Goal: Complete application form

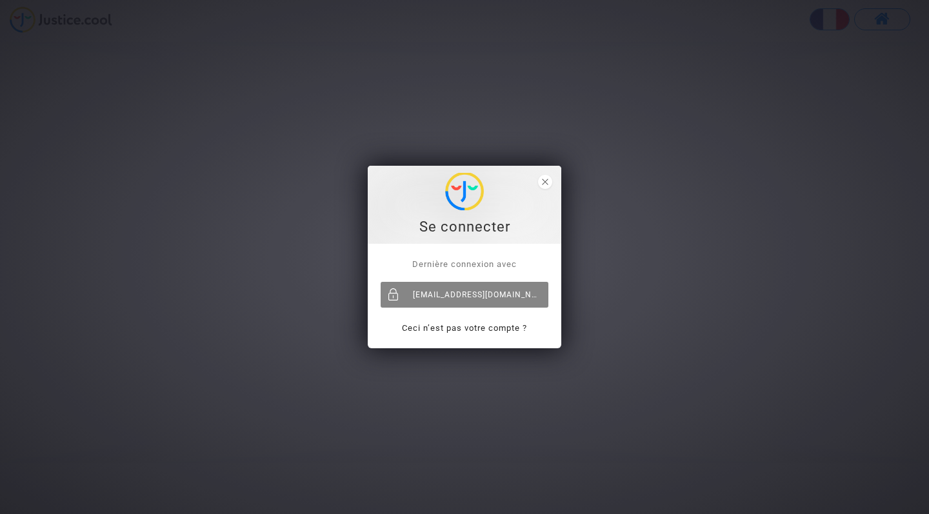
click at [453, 301] on div "[EMAIL_ADDRESS][DOMAIN_NAME]" at bounding box center [465, 295] width 168 height 26
click at [543, 183] on icon "close" at bounding box center [545, 182] width 6 height 6
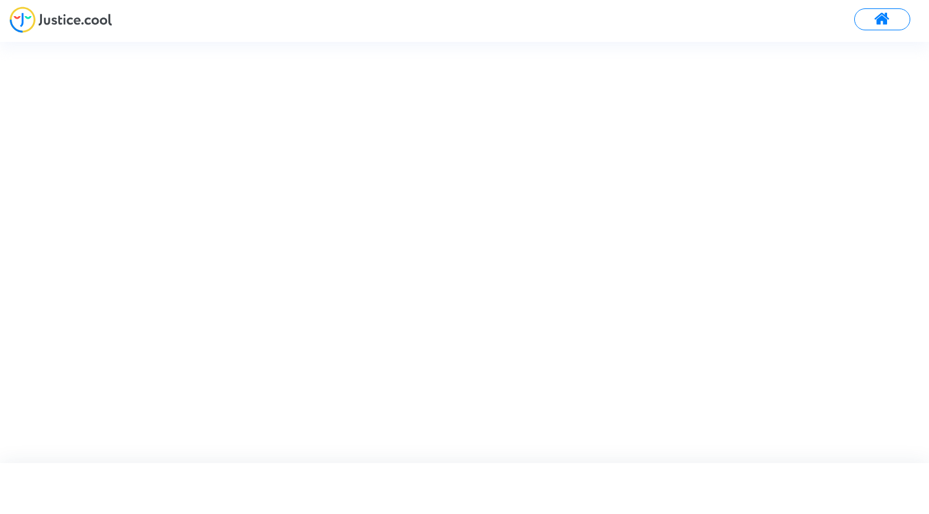
click at [884, 13] on span at bounding box center [883, 19] width 16 height 17
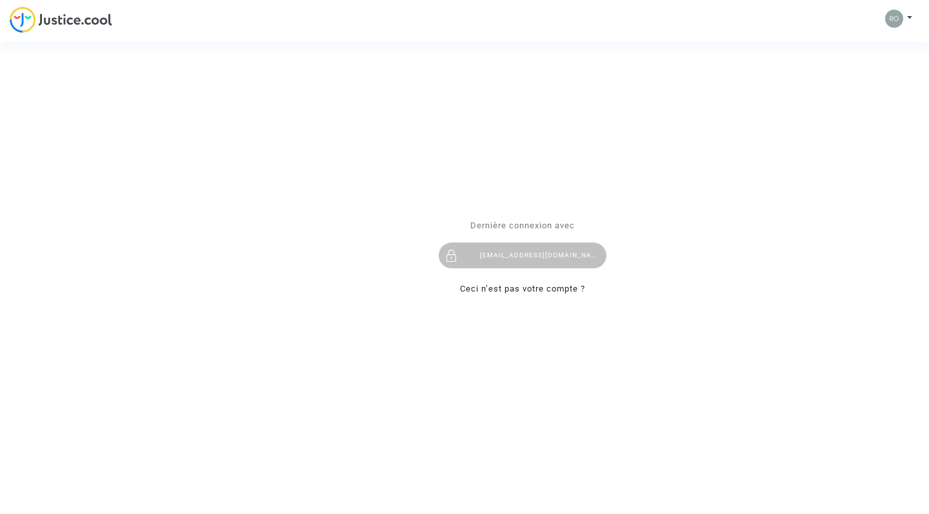
click at [571, 294] on p "Ceci n’est pas votre compte ?" at bounding box center [523, 288] width 168 height 15
click at [567, 285] on link "Ceci n’est pas votre compte ?" at bounding box center [522, 289] width 125 height 10
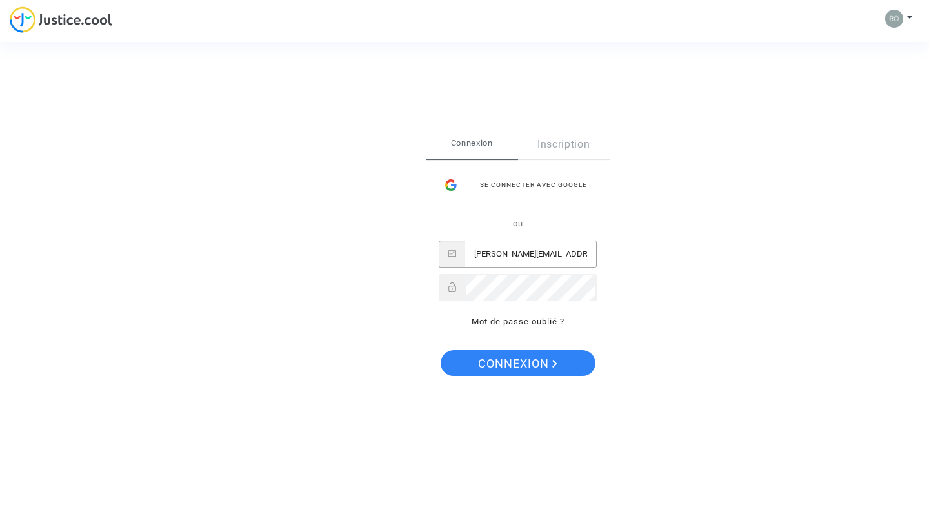
type input "[PERSON_NAME][EMAIL_ADDRESS][DOMAIN_NAME]"
click at [517, 363] on button "Connexion" at bounding box center [518, 363] width 155 height 26
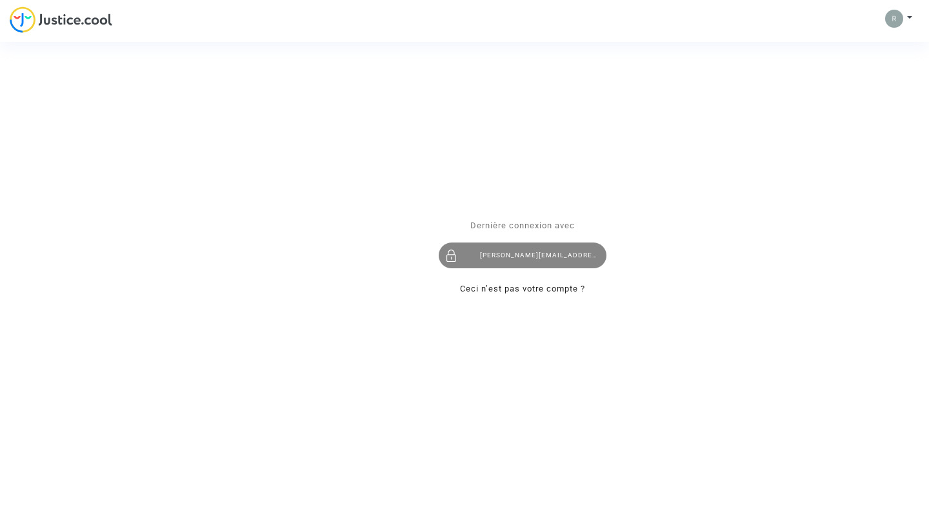
click at [516, 252] on div "[PERSON_NAME][EMAIL_ADDRESS][DOMAIN_NAME]" at bounding box center [523, 256] width 168 height 26
